Goal: Use online tool/utility: Utilize a website feature to perform a specific function

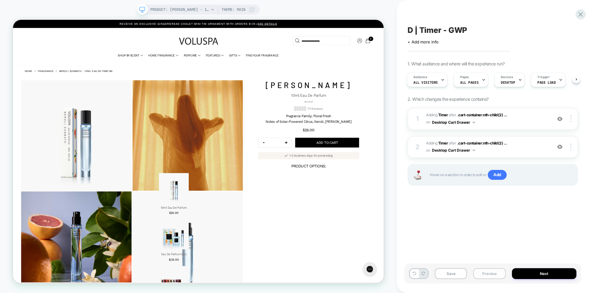
click at [489, 272] on button "Preview" at bounding box center [490, 273] width 32 height 11
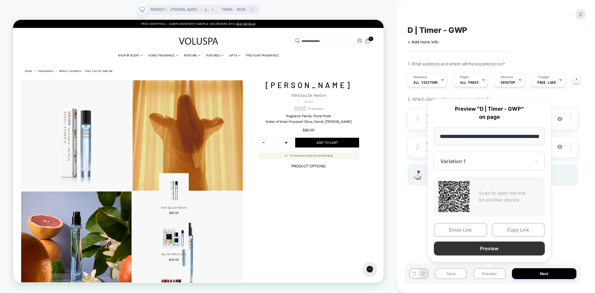
click at [508, 249] on button "Preview" at bounding box center [489, 249] width 111 height 14
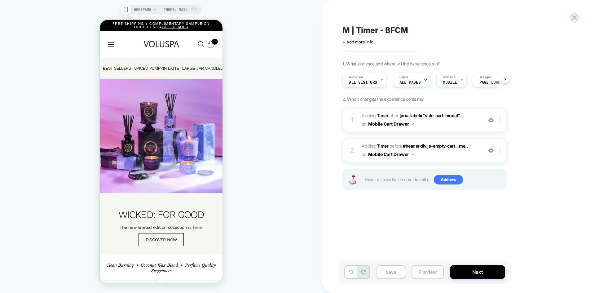
click at [427, 273] on button "Preview" at bounding box center [428, 272] width 32 height 14
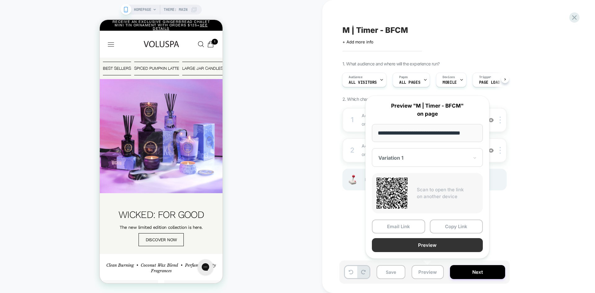
click at [450, 246] on button "Preview" at bounding box center [427, 245] width 111 height 14
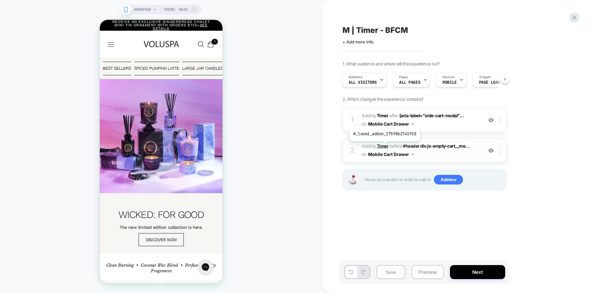
click at [384, 146] on b "Timer" at bounding box center [383, 145] width 12 height 5
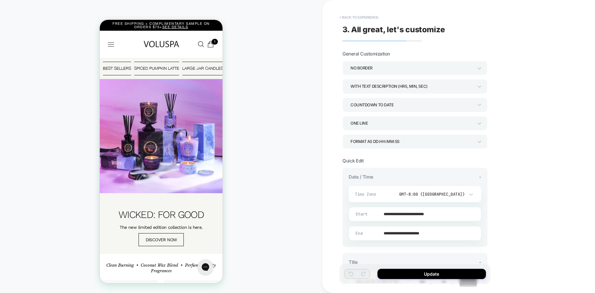
click at [346, 18] on button "< Back to experience" at bounding box center [359, 17] width 45 height 10
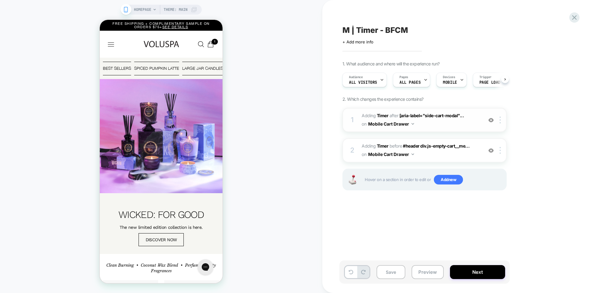
scroll to position [0, 0]
click at [380, 144] on b "Timer" at bounding box center [383, 145] width 12 height 5
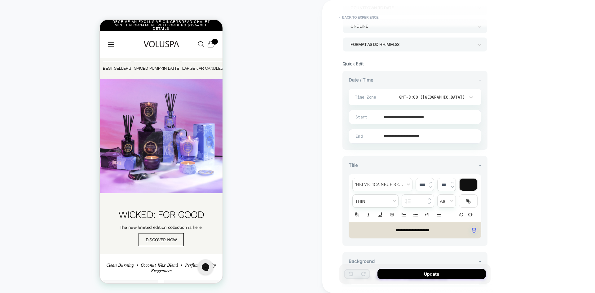
scroll to position [0, 0]
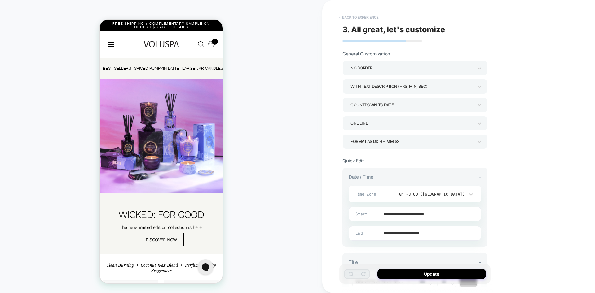
click at [354, 16] on button "< Back to experience" at bounding box center [359, 17] width 45 height 10
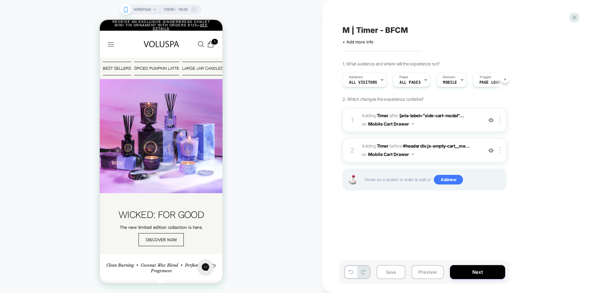
scroll to position [0, 0]
click at [383, 116] on b "Timer" at bounding box center [383, 115] width 12 height 5
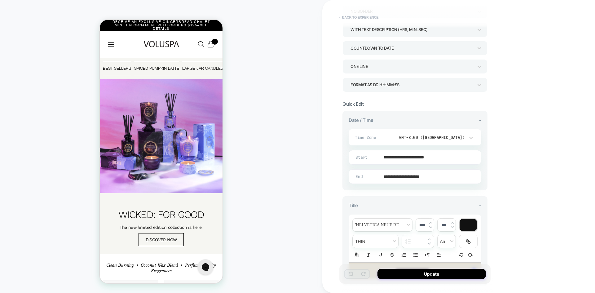
scroll to position [0, 0]
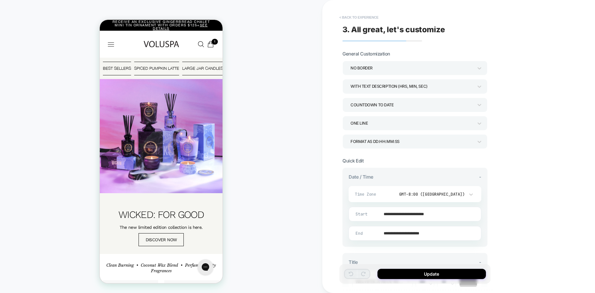
click at [355, 19] on button "< Back to experience" at bounding box center [359, 17] width 45 height 10
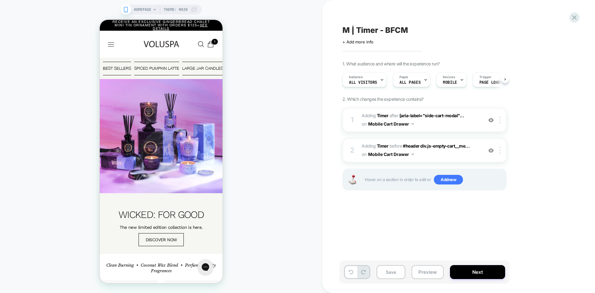
scroll to position [0, 0]
click at [382, 146] on b "Timer" at bounding box center [383, 145] width 12 height 5
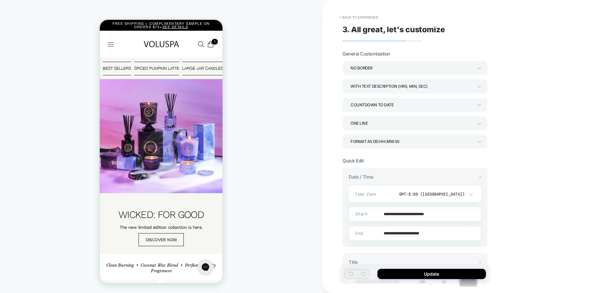
scroll to position [178, 0]
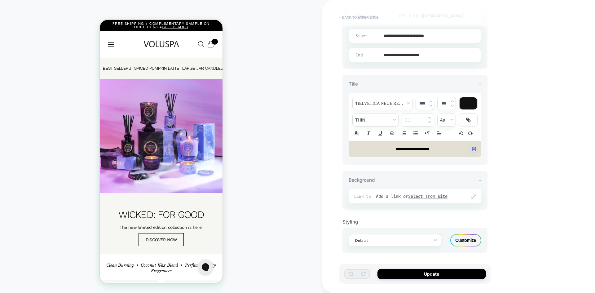
click at [359, 16] on button "< Back to experience" at bounding box center [359, 17] width 45 height 10
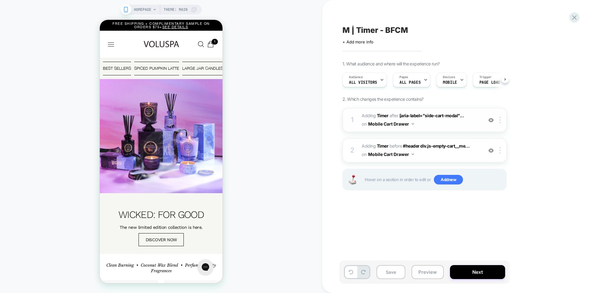
scroll to position [0, 0]
click at [381, 116] on b "Timer" at bounding box center [383, 115] width 12 height 5
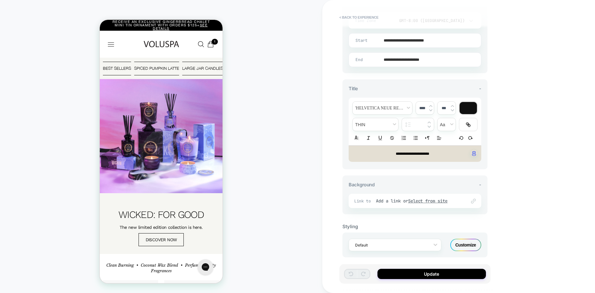
scroll to position [178, 0]
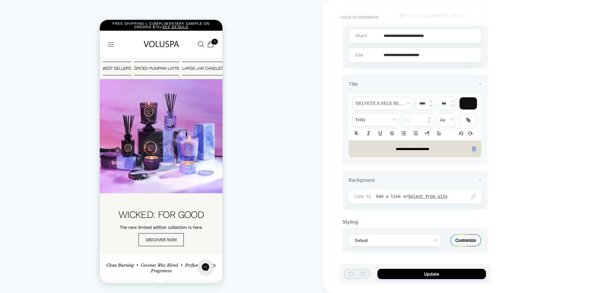
click at [366, 16] on button "< Back to experience" at bounding box center [359, 17] width 45 height 10
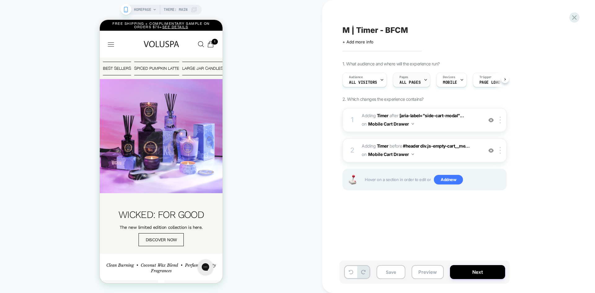
scroll to position [0, 0]
click at [490, 119] on img at bounding box center [491, 120] width 5 height 5
click at [425, 270] on button "Preview" at bounding box center [428, 272] width 32 height 14
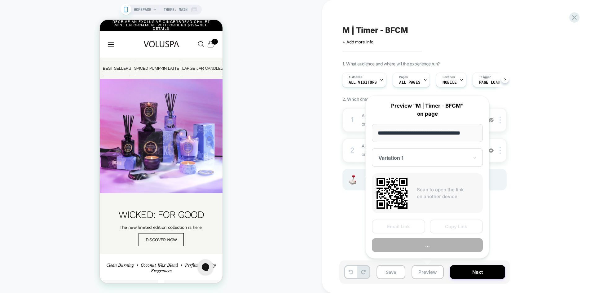
scroll to position [0, 2]
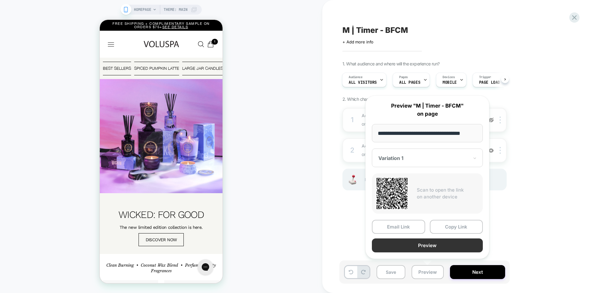
click at [439, 247] on button "Preview" at bounding box center [427, 246] width 111 height 14
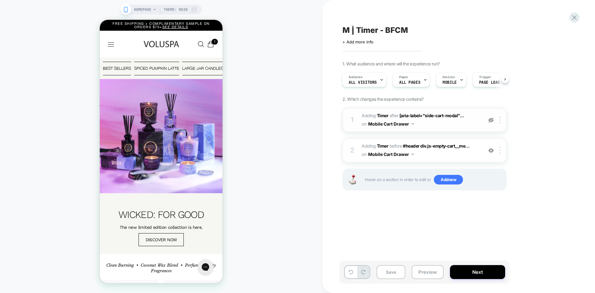
click at [492, 119] on img at bounding box center [491, 120] width 5 height 5
click at [427, 271] on button "Preview" at bounding box center [428, 272] width 32 height 14
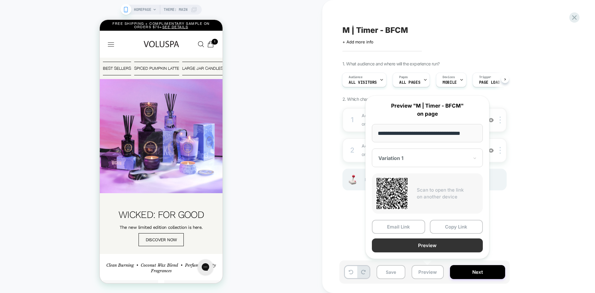
scroll to position [0, 0]
click at [450, 244] on button "Preview" at bounding box center [427, 246] width 111 height 14
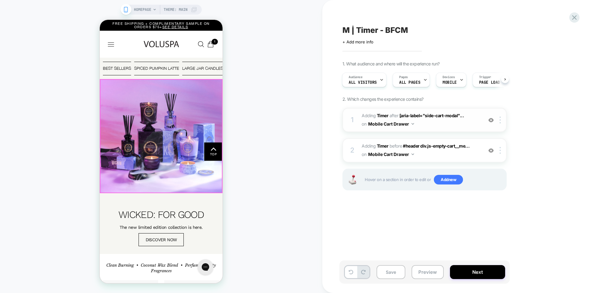
scroll to position [155, 0]
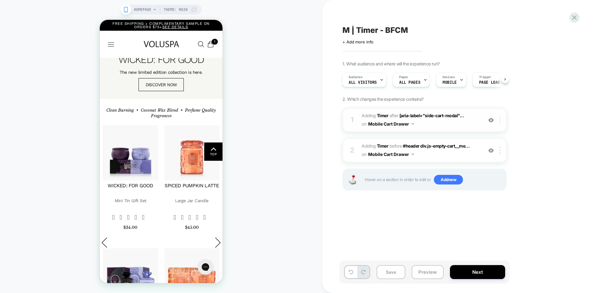
click at [499, 119] on div at bounding box center [502, 120] width 10 height 7
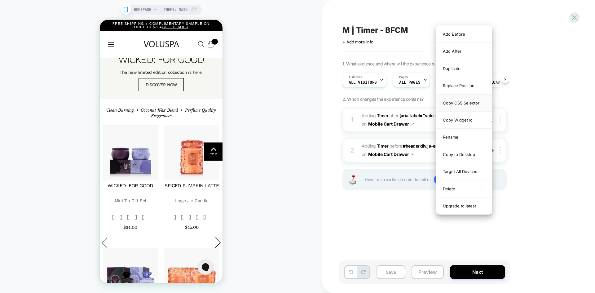
click at [457, 100] on div "Copy CSS Selector" at bounding box center [464, 103] width 55 height 17
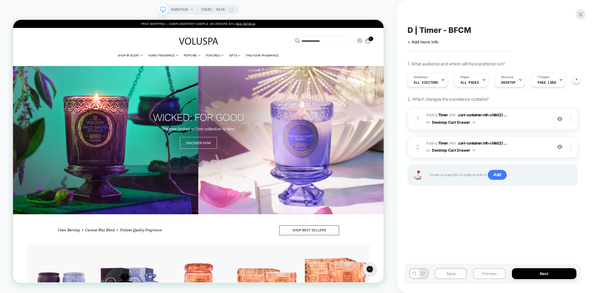
click at [494, 278] on button "Preview" at bounding box center [490, 273] width 32 height 11
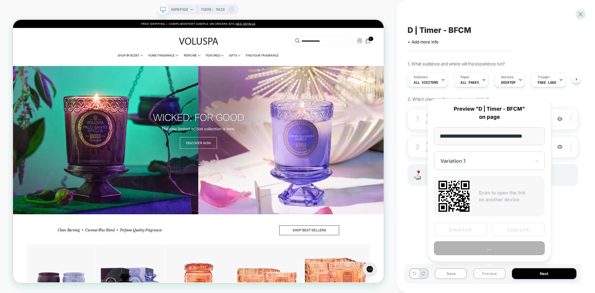
scroll to position [0, 2]
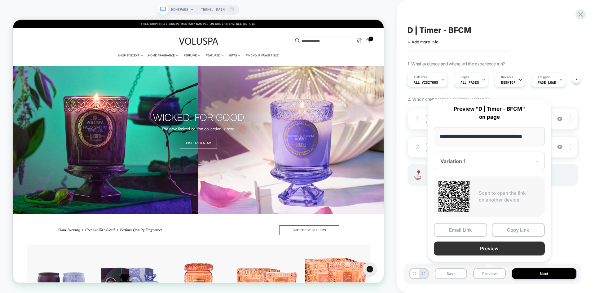
click at [489, 253] on button "Preview" at bounding box center [489, 249] width 111 height 14
